Goal: Find contact information: Find contact information

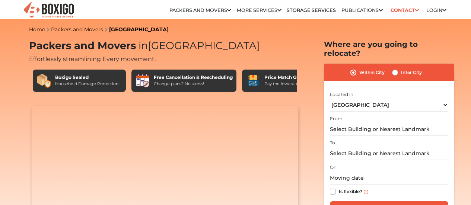
select select "[GEOGRAPHIC_DATA]"
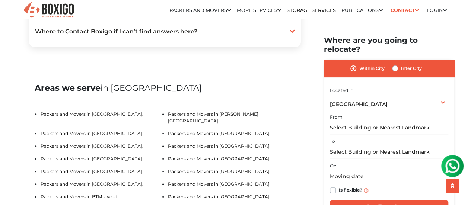
scroll to position [1519, 0]
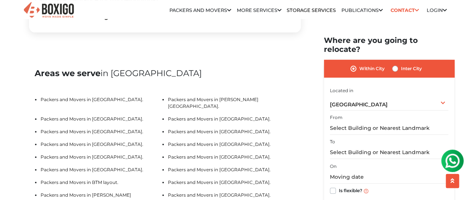
click at [0, 0] on link "Customer" at bounding box center [0, 0] width 0 height 0
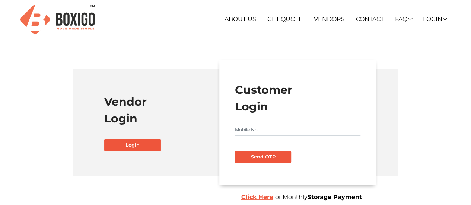
click at [258, 132] on input "text" at bounding box center [297, 130] width 125 height 12
click at [369, 20] on link "Contact" at bounding box center [370, 19] width 28 height 7
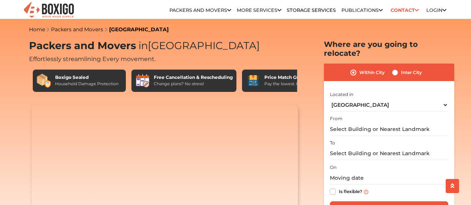
select select "[GEOGRAPHIC_DATA]"
